Goal: Information Seeking & Learning: Learn about a topic

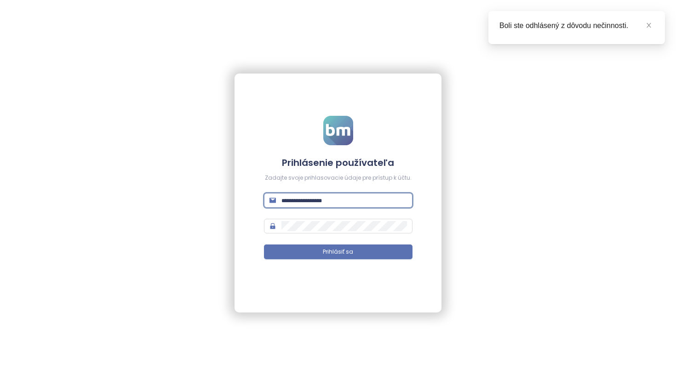
type input "**********"
click at [338, 252] on button "Prihlásiť sa" at bounding box center [338, 252] width 148 height 15
type input "**********"
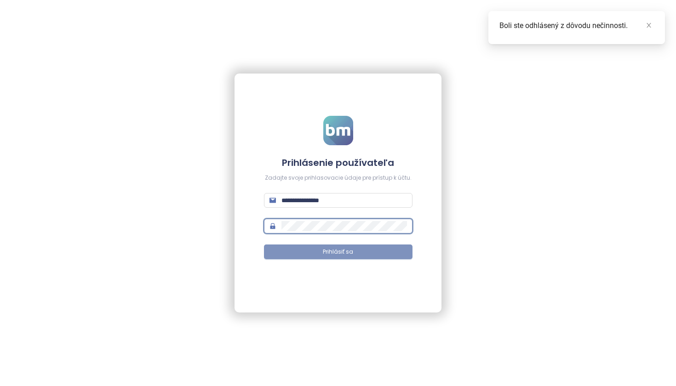
click at [343, 252] on span "Prihlásiť sa" at bounding box center [338, 252] width 30 height 9
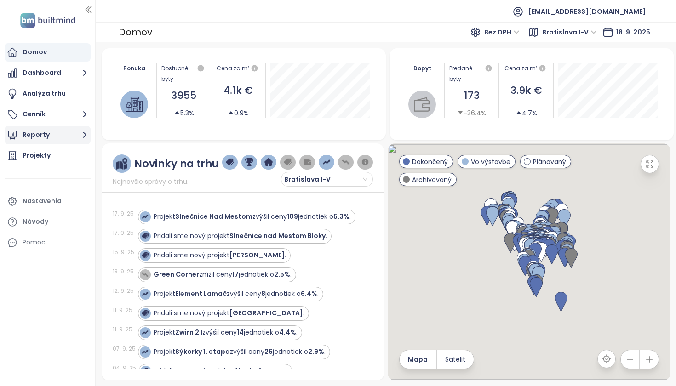
click at [43, 132] on button "Reporty" at bounding box center [48, 135] width 86 height 18
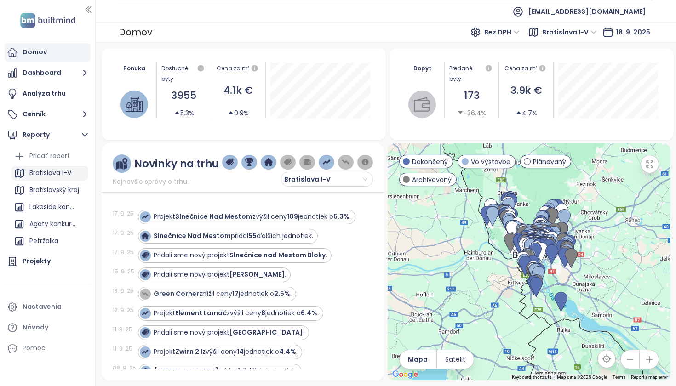
click at [63, 173] on div "Bratislava I-V" at bounding box center [50, 172] width 42 height 11
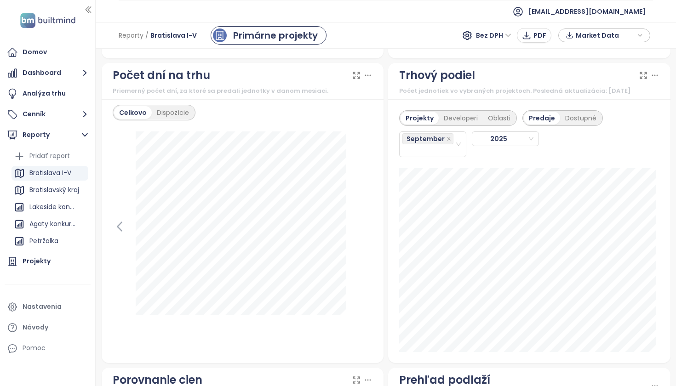
scroll to position [1096, 0]
click at [461, 121] on div "Developeri" at bounding box center [460, 117] width 44 height 13
click at [429, 155] on div "September" at bounding box center [428, 143] width 52 height 24
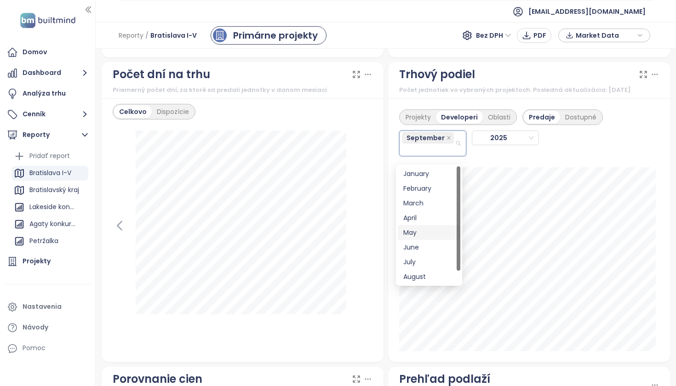
scroll to position [15, 0]
click at [428, 261] on div "August" at bounding box center [428, 262] width 51 height 10
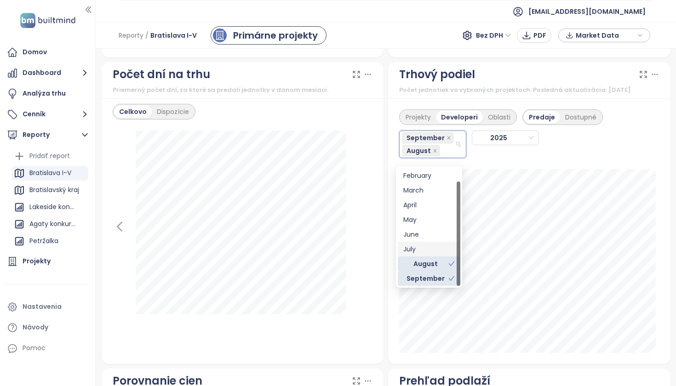
click at [424, 249] on div "July" at bounding box center [428, 249] width 51 height 10
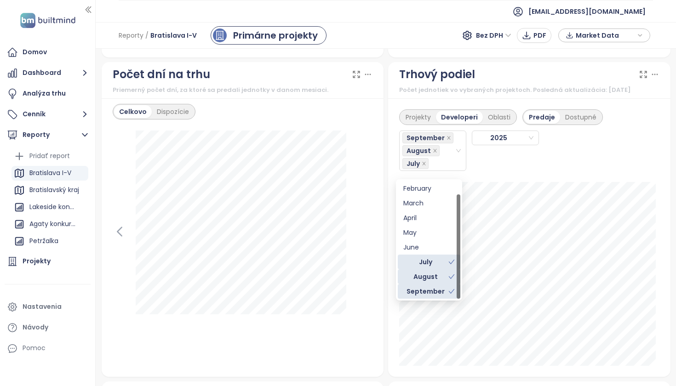
click at [656, 262] on div "Projekty Developeri Oblasti Predaje Dostupné September August [DATE] Byteria: 1" at bounding box center [529, 237] width 282 height 279
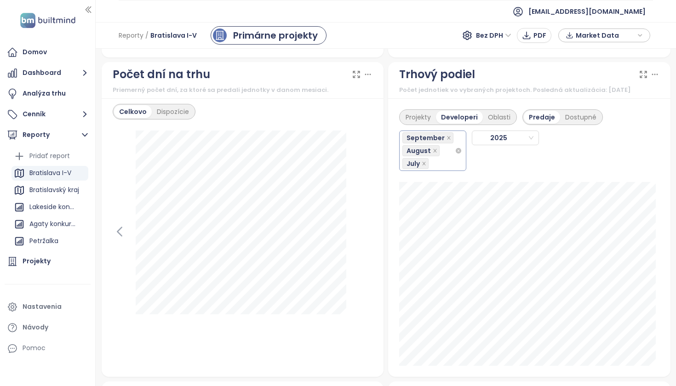
click at [438, 170] on div "September August July" at bounding box center [428, 150] width 52 height 39
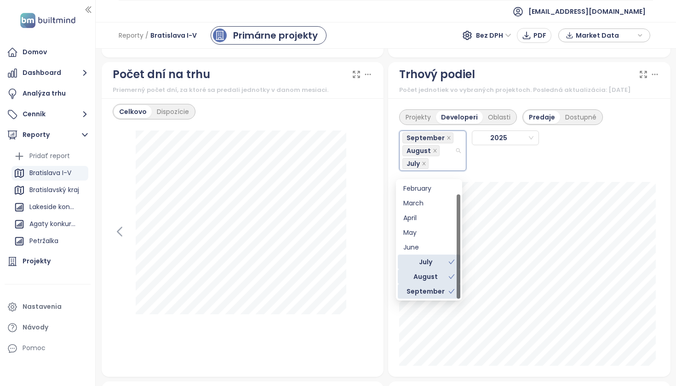
click at [439, 261] on div "July" at bounding box center [425, 262] width 45 height 10
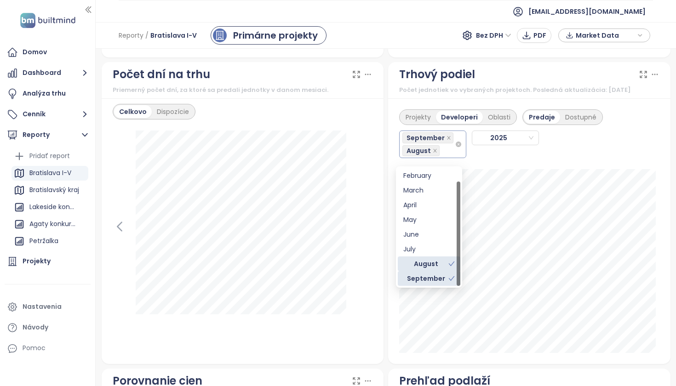
click at [444, 157] on div "September August" at bounding box center [428, 144] width 52 height 26
click at [423, 250] on div "July" at bounding box center [428, 249] width 51 height 10
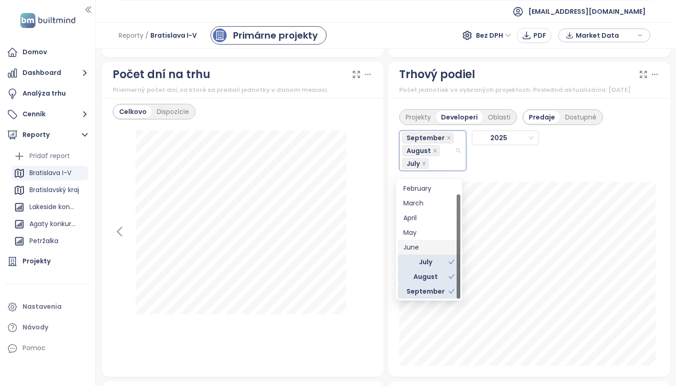
click at [656, 305] on div "Projekty Developeri Oblasti Predaje Dostupné September August [DATE]" at bounding box center [529, 237] width 282 height 279
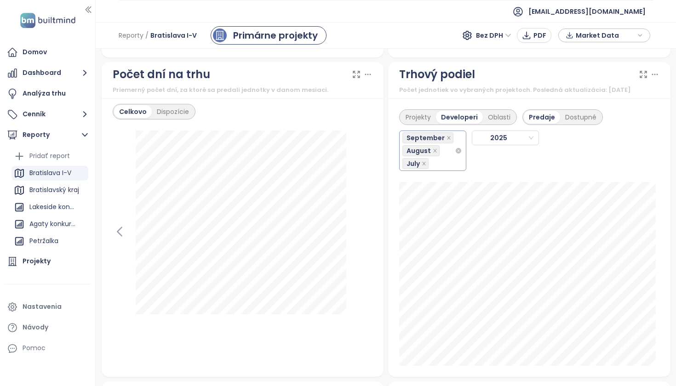
click at [441, 168] on div "September August July" at bounding box center [428, 150] width 52 height 39
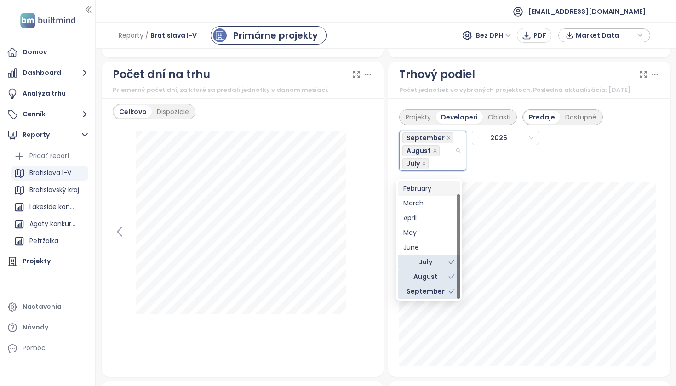
click at [432, 189] on div "February" at bounding box center [428, 188] width 51 height 10
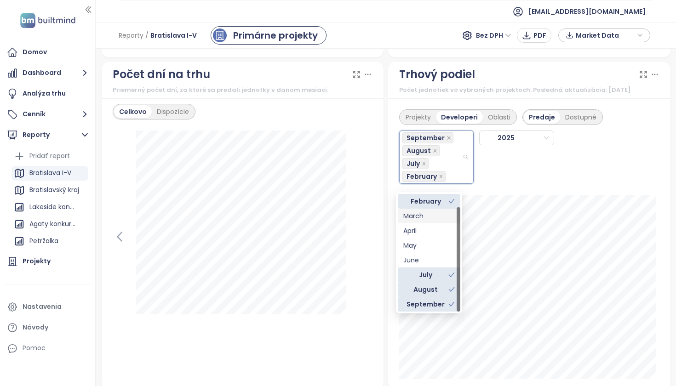
click at [422, 218] on div "March" at bounding box center [428, 216] width 51 height 10
click at [420, 230] on div "April" at bounding box center [428, 231] width 51 height 10
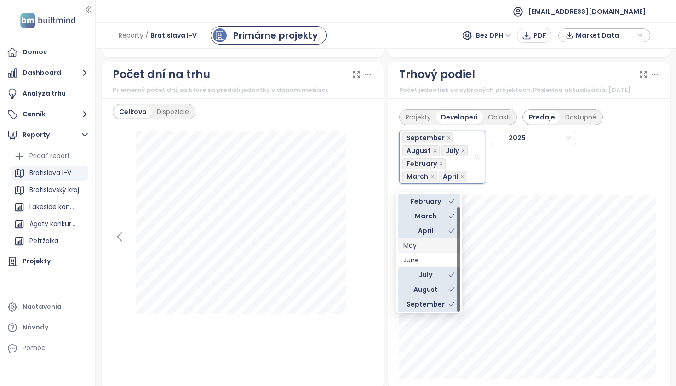
click at [417, 247] on div "May" at bounding box center [428, 245] width 51 height 10
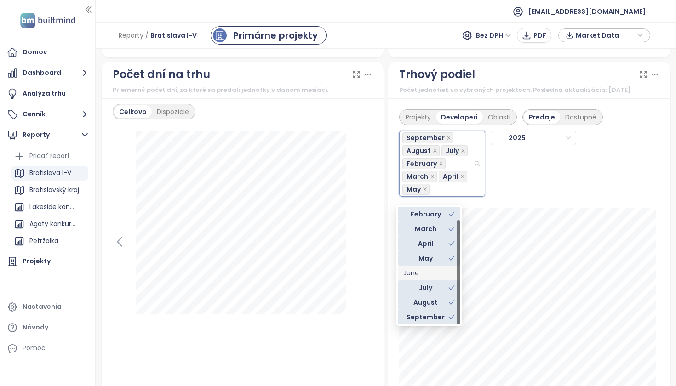
click at [415, 274] on div "June" at bounding box center [428, 273] width 51 height 10
click at [655, 313] on div "Projekty Developeri Oblasti Predaje Dostupné September August July February Mar…" at bounding box center [529, 250] width 282 height 304
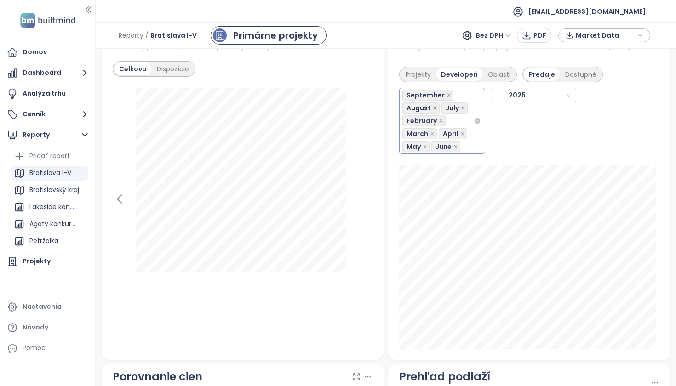
scroll to position [1139, 0]
click at [473, 126] on div "Projekty Developeri Oblasti Predaje Dostupné September August July February Mar…" at bounding box center [529, 207] width 282 height 304
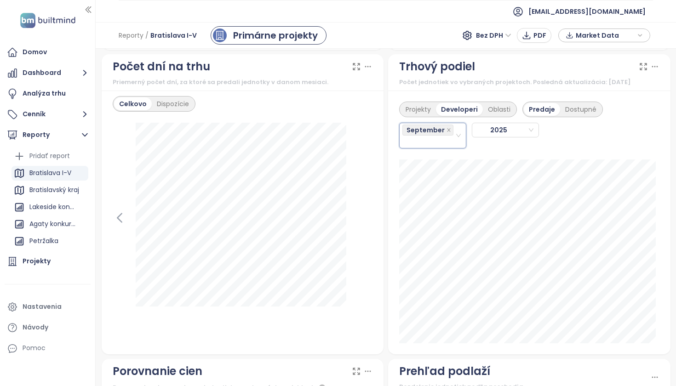
scroll to position [1103, 0]
click at [413, 116] on div "Projekty" at bounding box center [417, 110] width 35 height 13
